Goal: Navigation & Orientation: Find specific page/section

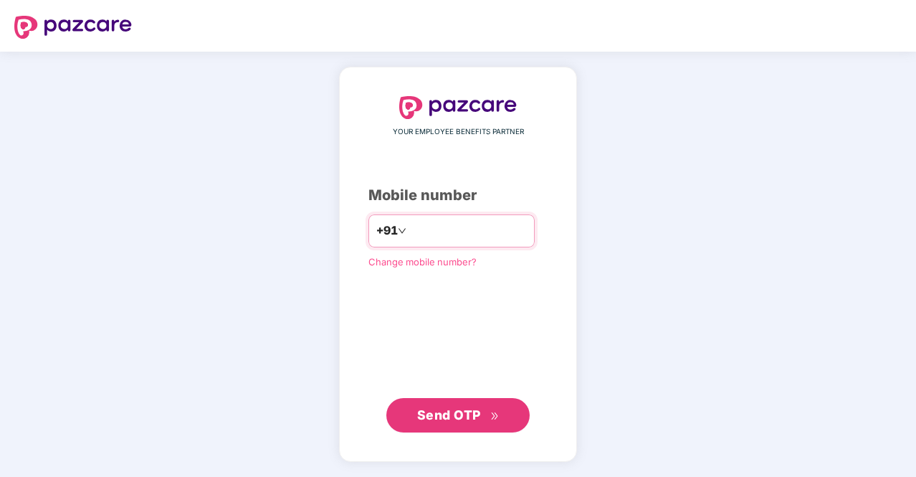
click at [420, 242] on div "+91" at bounding box center [451, 230] width 166 height 33
type input "**********"
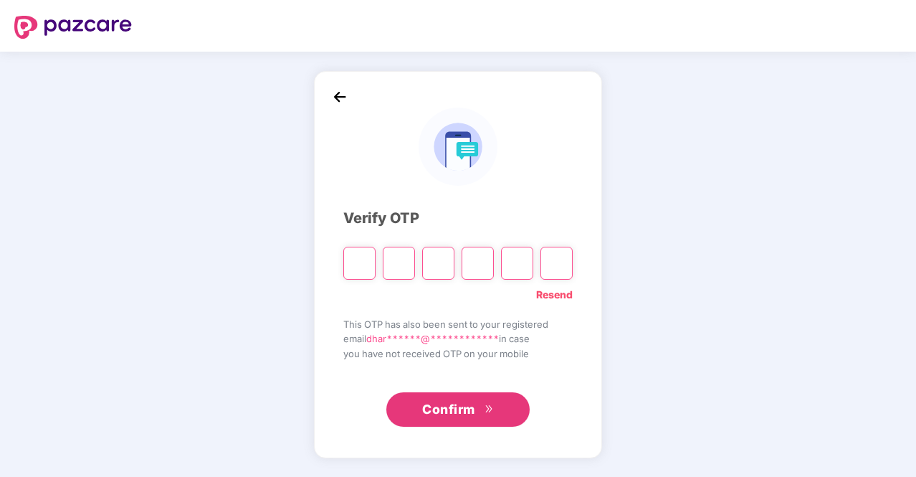
click at [351, 263] on input "Please enter verification code. Digit 1" at bounding box center [359, 263] width 32 height 33
click at [807, 274] on div "**********" at bounding box center [458, 264] width 916 height 425
click at [359, 273] on input "Please enter verification code. Digit 1" at bounding box center [359, 263] width 32 height 33
paste input "*"
type input "*"
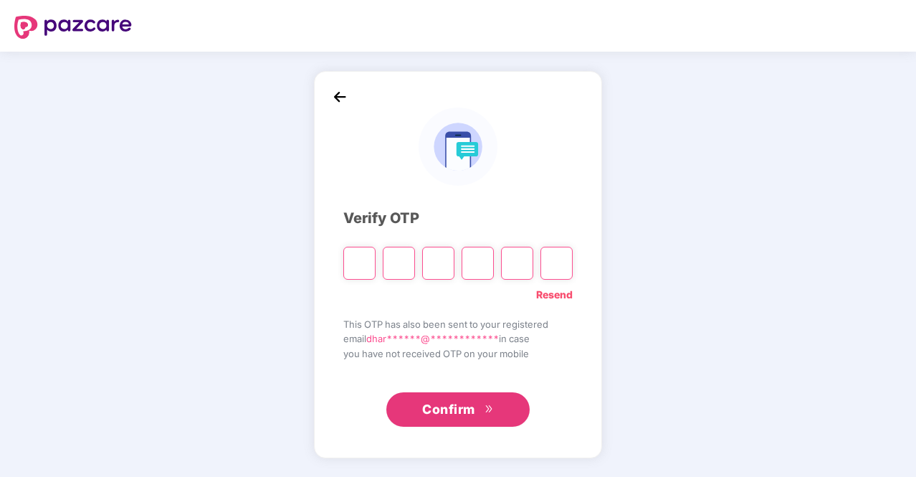
type input "*"
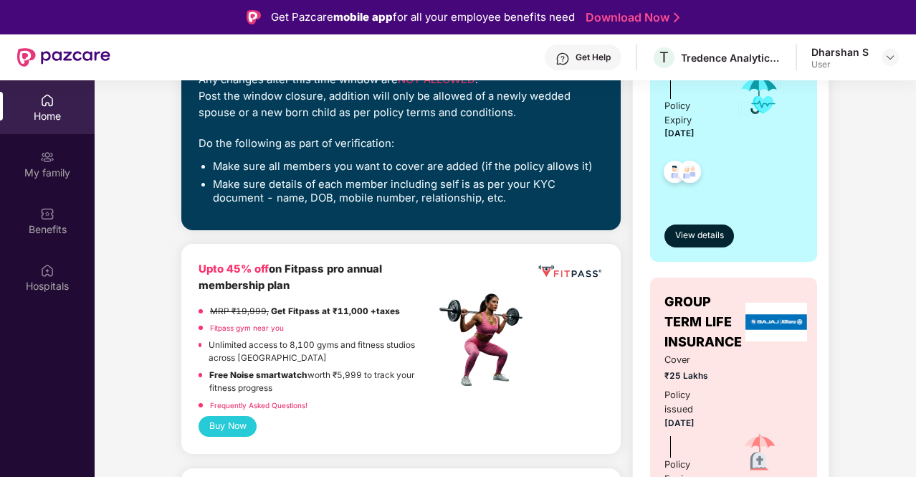
scroll to position [287, 0]
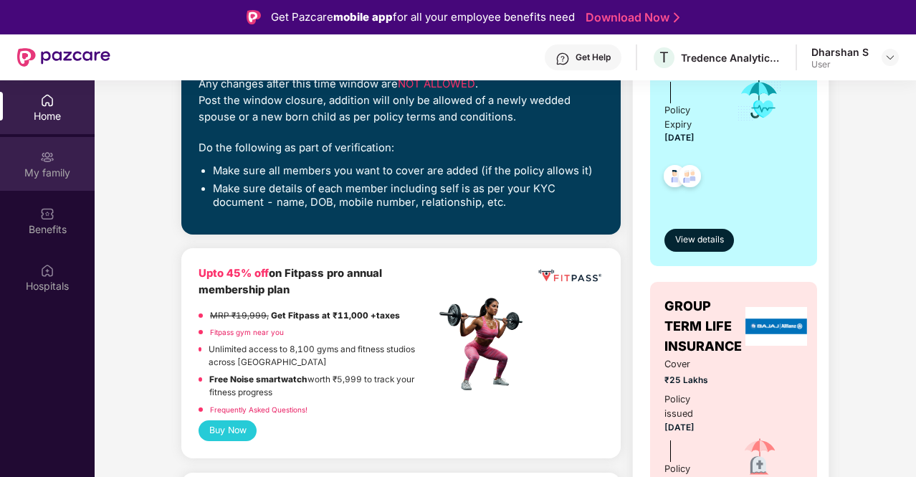
click at [46, 171] on div "My family" at bounding box center [47, 173] width 95 height 14
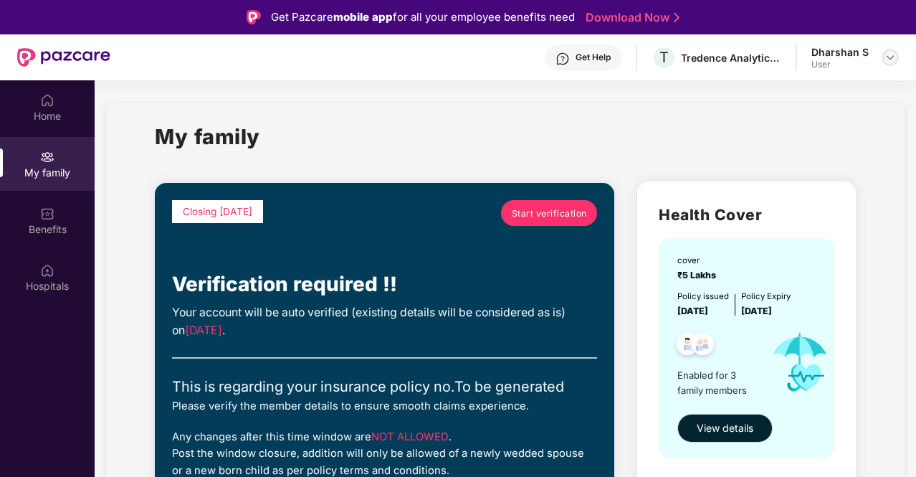
click at [890, 65] on div at bounding box center [889, 57] width 17 height 17
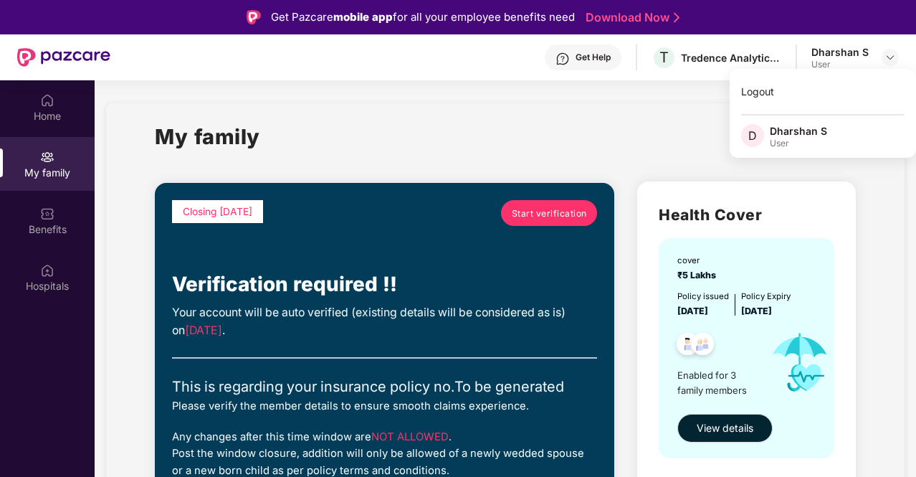
drag, startPoint x: 376, startPoint y: 125, endPoint x: 341, endPoint y: 126, distance: 34.4
click at [374, 125] on div "My family" at bounding box center [505, 144] width 700 height 49
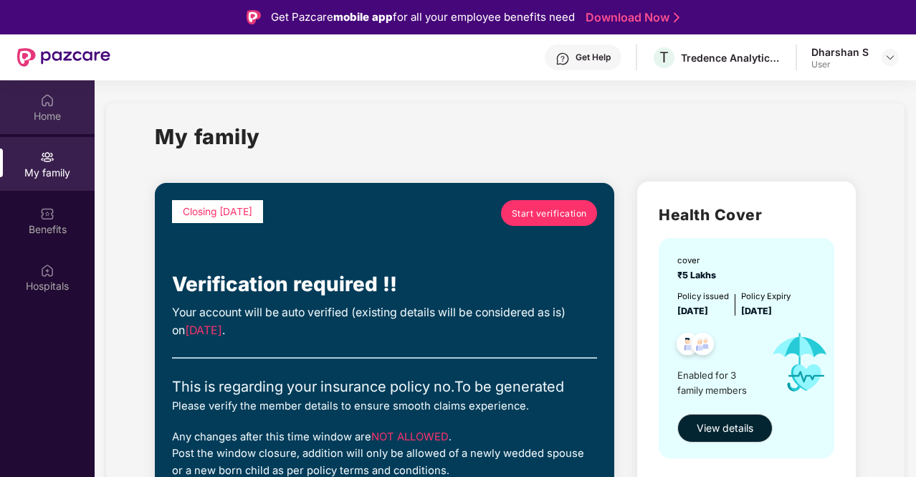
click at [4, 123] on div "Home" at bounding box center [47, 107] width 95 height 54
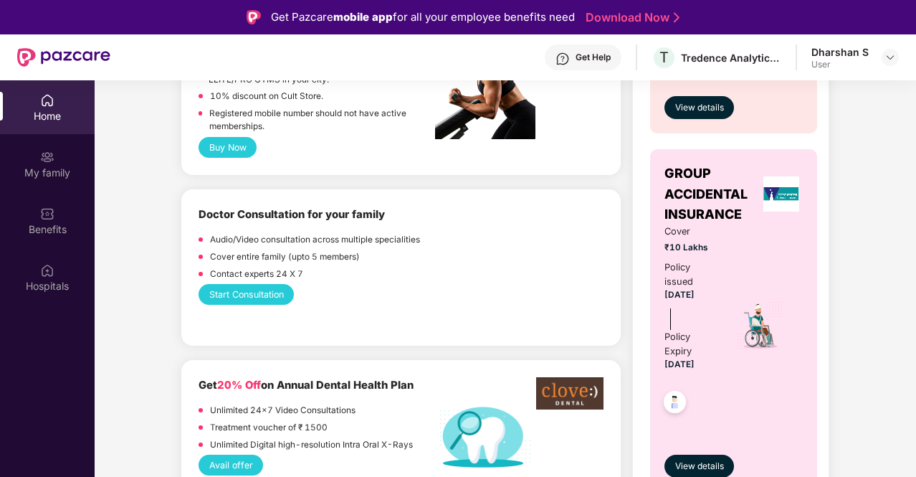
scroll to position [860, 0]
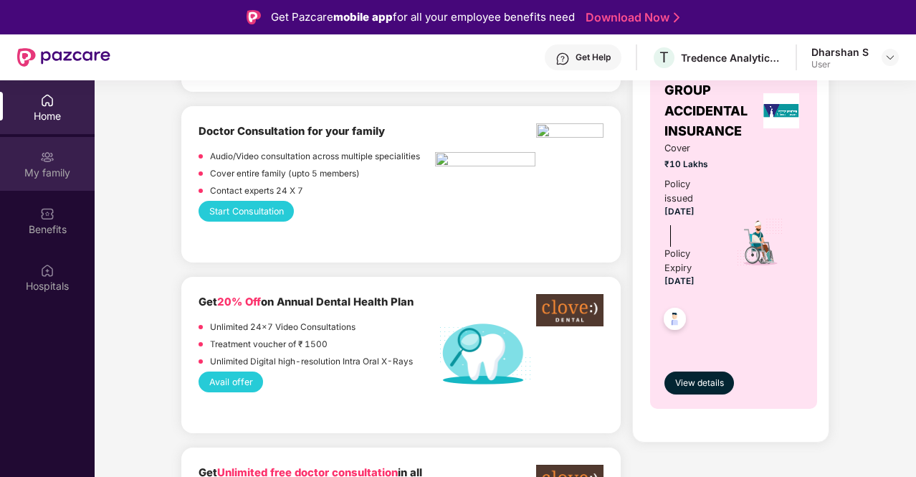
click at [49, 151] on img at bounding box center [47, 157] width 14 height 14
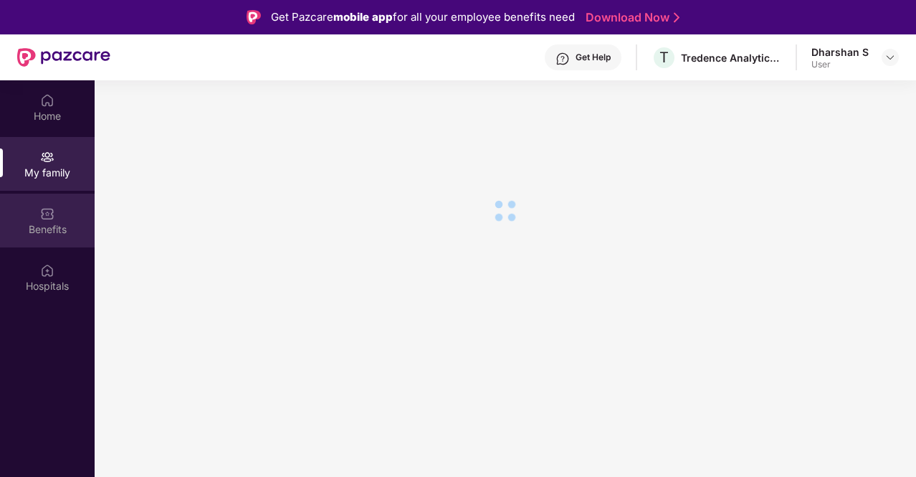
click at [66, 223] on div "Benefits" at bounding box center [47, 229] width 95 height 14
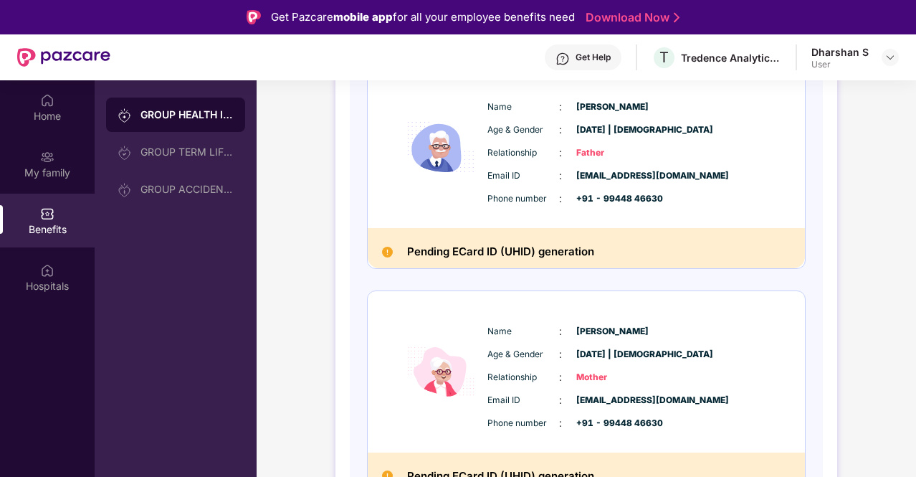
scroll to position [469, 0]
